Goal: Task Accomplishment & Management: Use online tool/utility

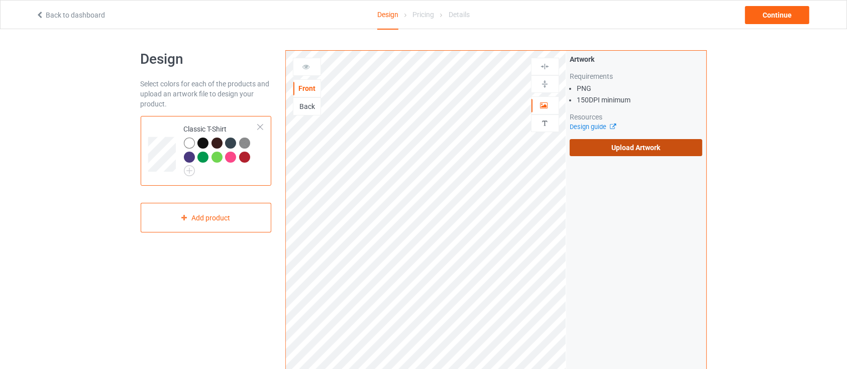
click at [619, 153] on label "Upload Artwork" at bounding box center [636, 147] width 133 height 17
click at [0, 0] on input "Upload Artwork" at bounding box center [0, 0] width 0 height 0
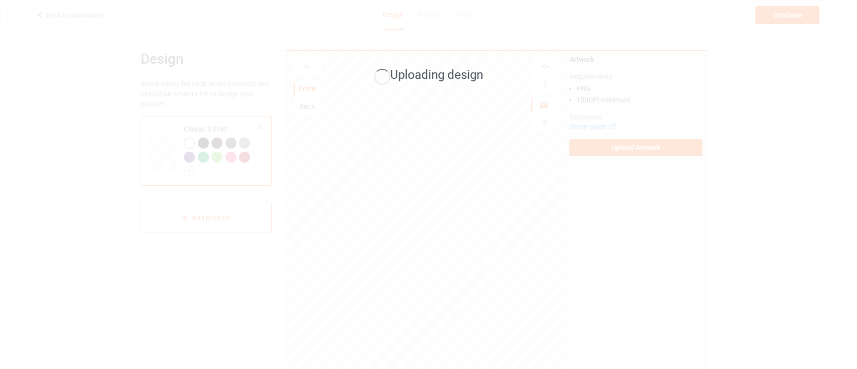
click at [30, 153] on div "Uploading design" at bounding box center [428, 184] width 857 height 369
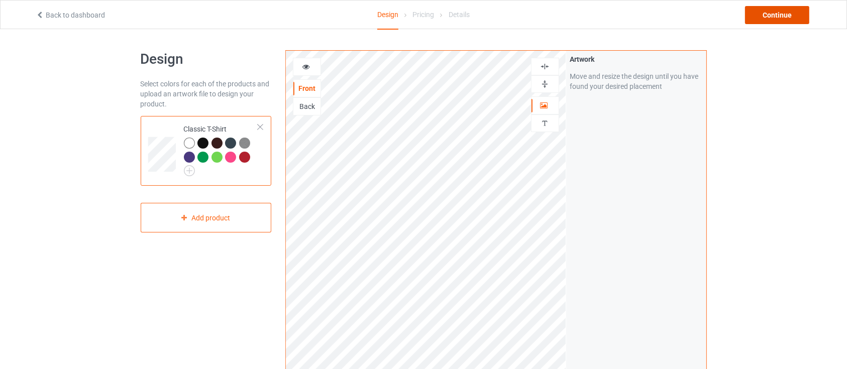
click at [779, 15] on div "Continue" at bounding box center [777, 15] width 64 height 18
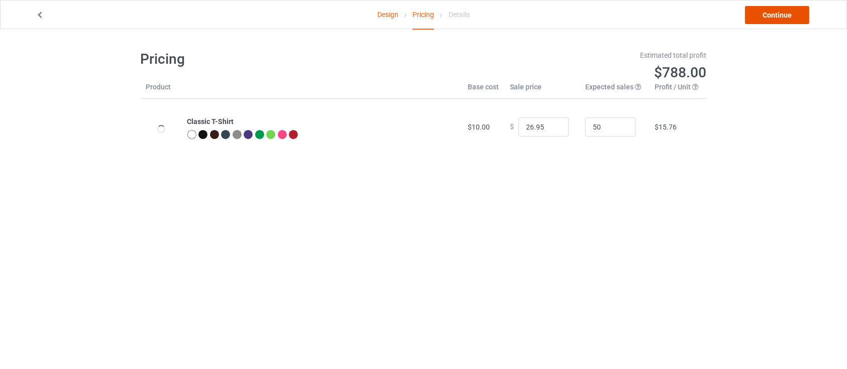
click at [784, 18] on link "Continue" at bounding box center [777, 15] width 64 height 18
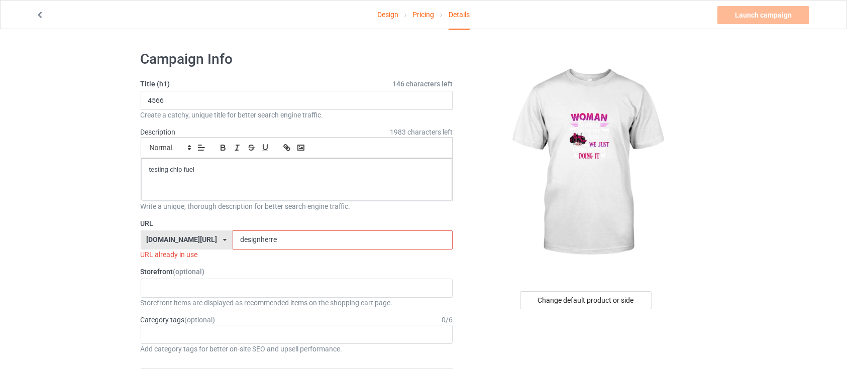
click at [266, 244] on input "designherre" at bounding box center [343, 240] width 220 height 19
click at [44, 16] on icon at bounding box center [40, 13] width 9 height 7
